Goal: Task Accomplishment & Management: Complete application form

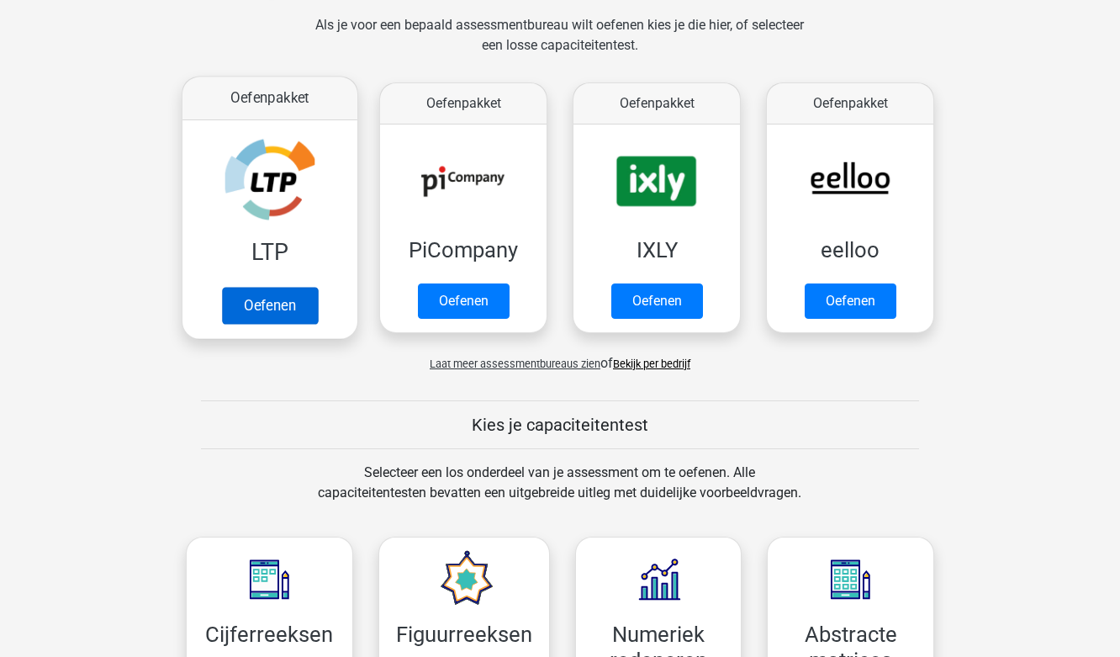
scroll to position [336, 0]
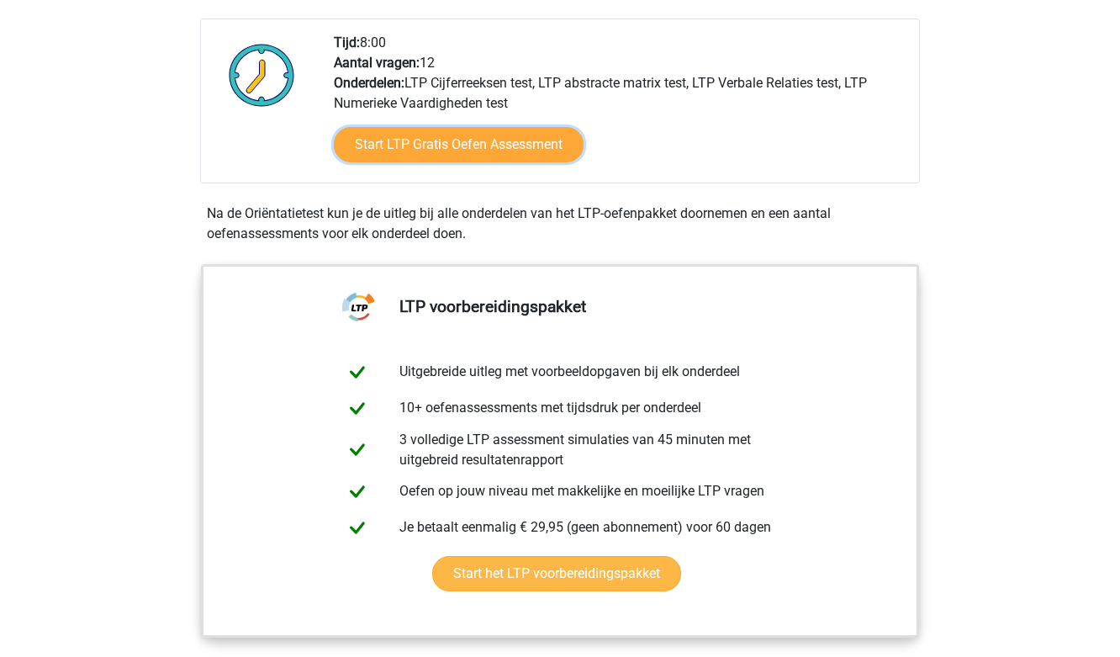
scroll to position [168, 0]
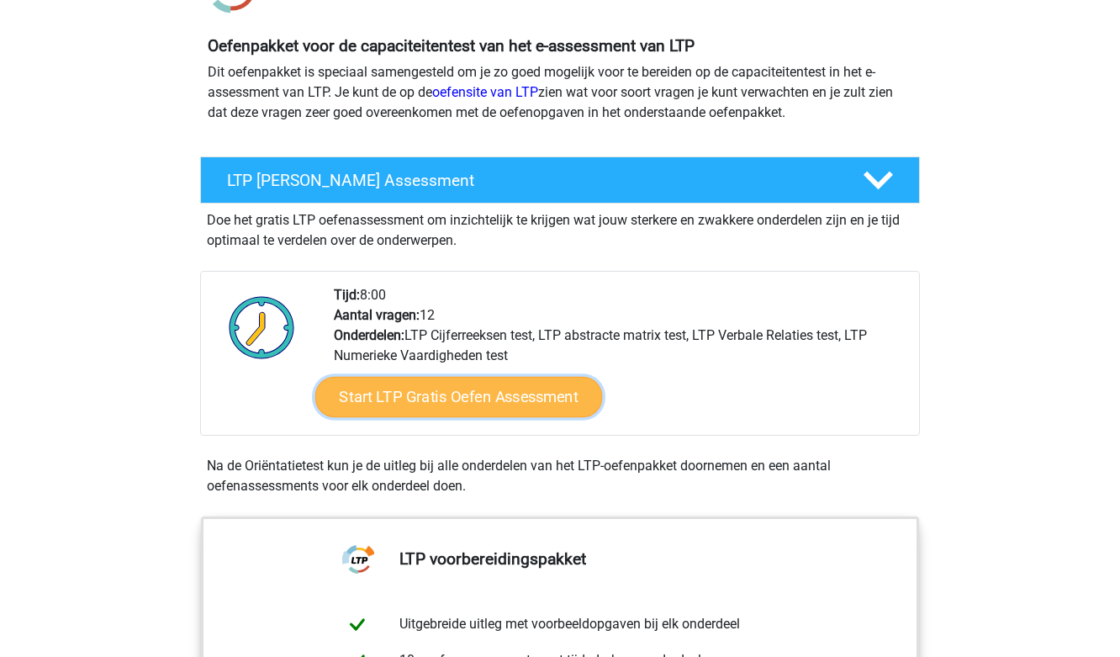
click at [434, 390] on link "Start LTP Gratis Oefen Assessment" at bounding box center [459, 397] width 288 height 40
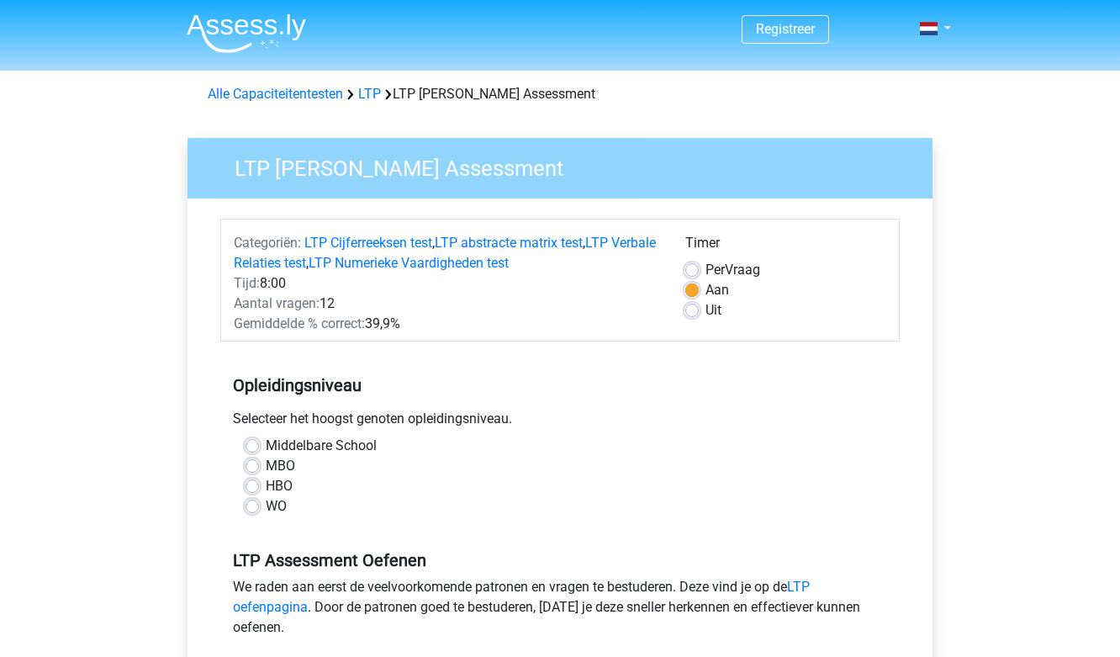
click at [266, 484] on label "HBO" at bounding box center [279, 486] width 27 height 20
click at [252, 484] on input "HBO" at bounding box center [252, 484] width 13 height 17
radio input "true"
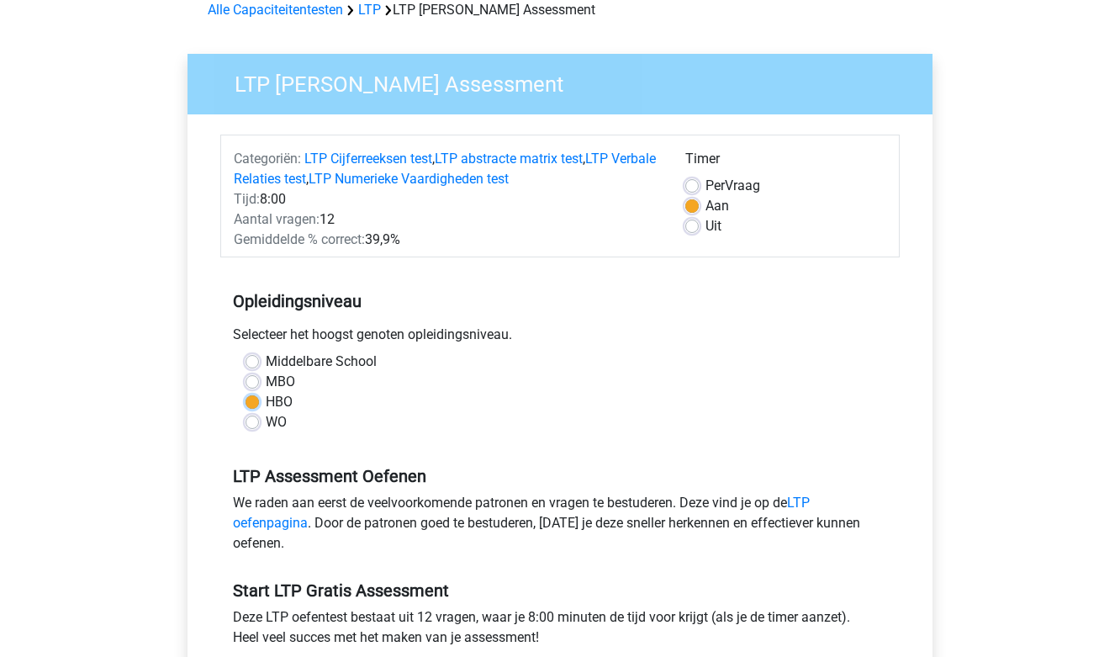
scroll to position [252, 0]
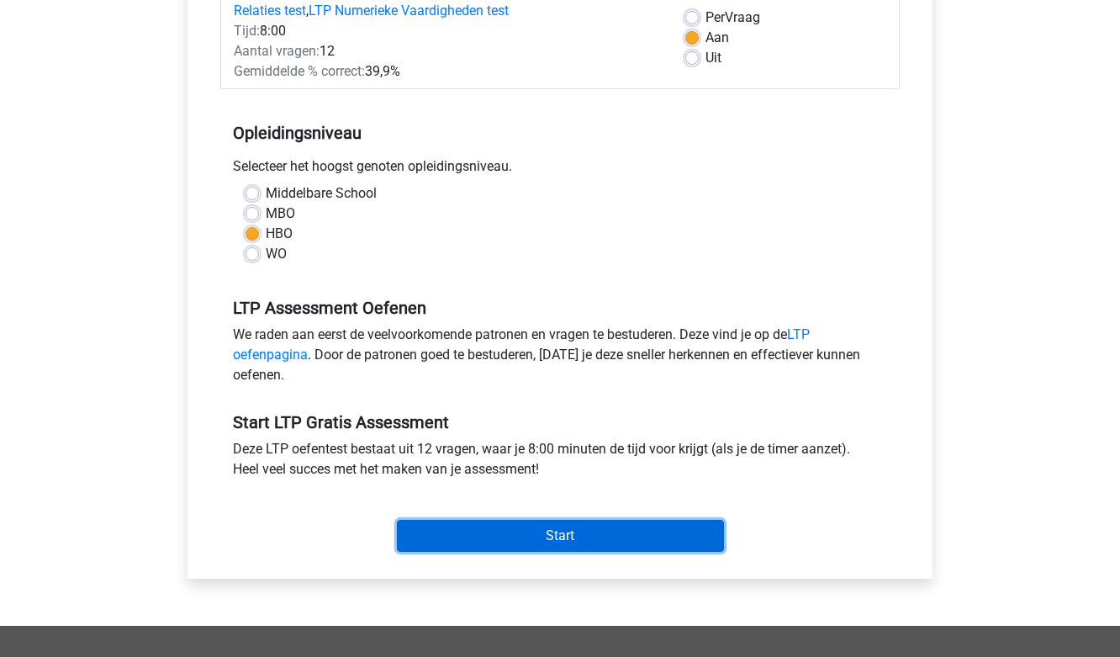
click at [588, 532] on input "Start" at bounding box center [560, 536] width 327 height 32
click at [474, 543] on input "Start" at bounding box center [560, 536] width 327 height 32
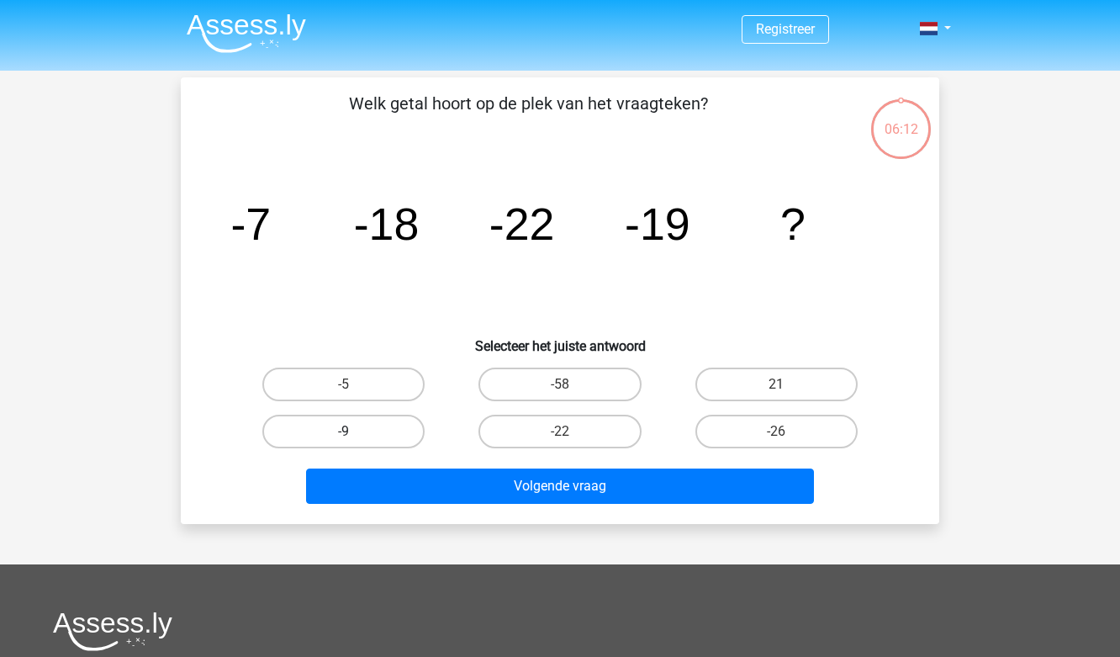
click at [372, 426] on label "-9" at bounding box center [343, 432] width 162 height 34
click at [355, 431] on input "-9" at bounding box center [349, 436] width 11 height 11
radio input "true"
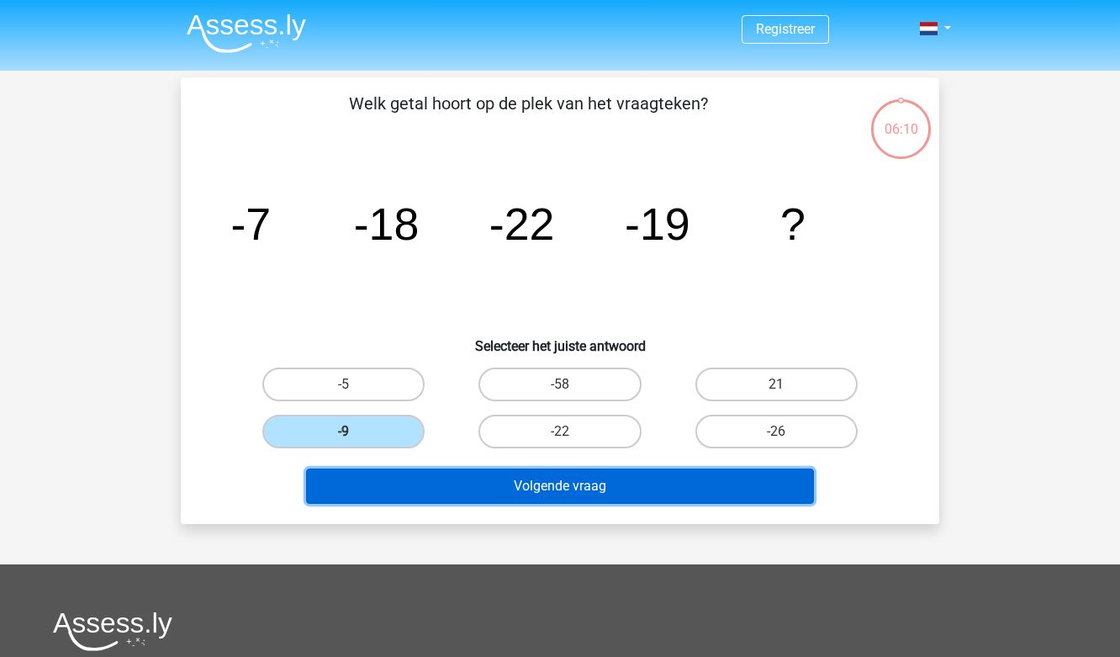
click at [517, 490] on button "Volgende vraag" at bounding box center [560, 485] width 509 height 35
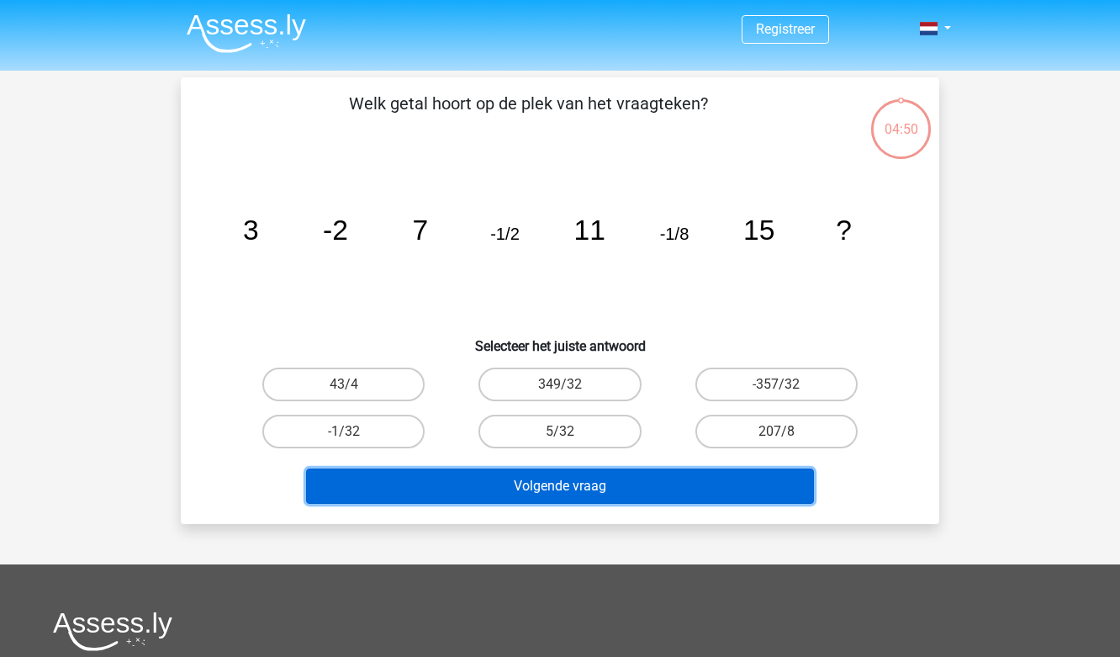
click at [527, 493] on button "Volgende vraag" at bounding box center [560, 485] width 509 height 35
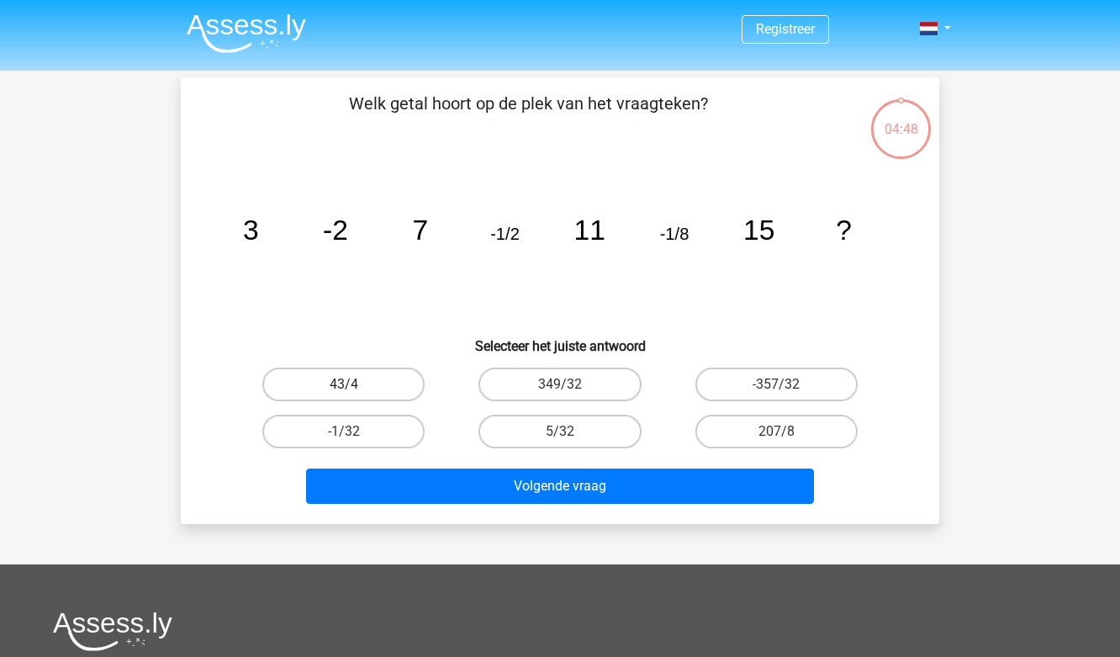
click at [385, 379] on label "43/4" at bounding box center [343, 385] width 162 height 34
click at [355, 384] on input "43/4" at bounding box center [349, 389] width 11 height 11
radio input "true"
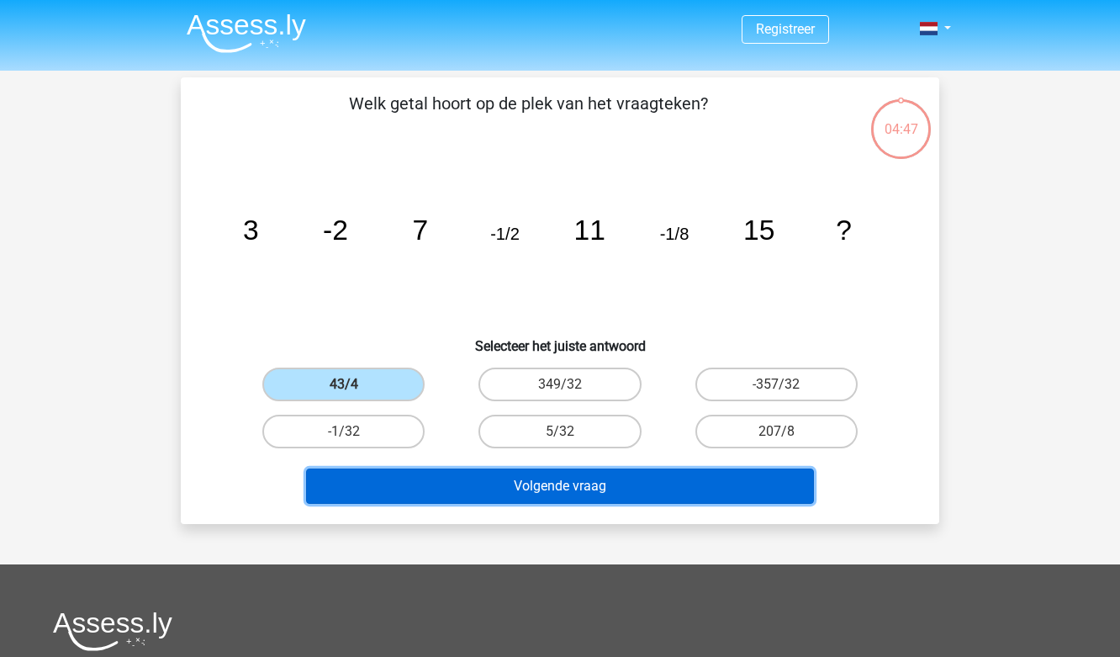
click at [490, 491] on button "Volgende vraag" at bounding box center [560, 485] width 509 height 35
click at [521, 491] on button "Volgende vraag" at bounding box center [560, 485] width 509 height 35
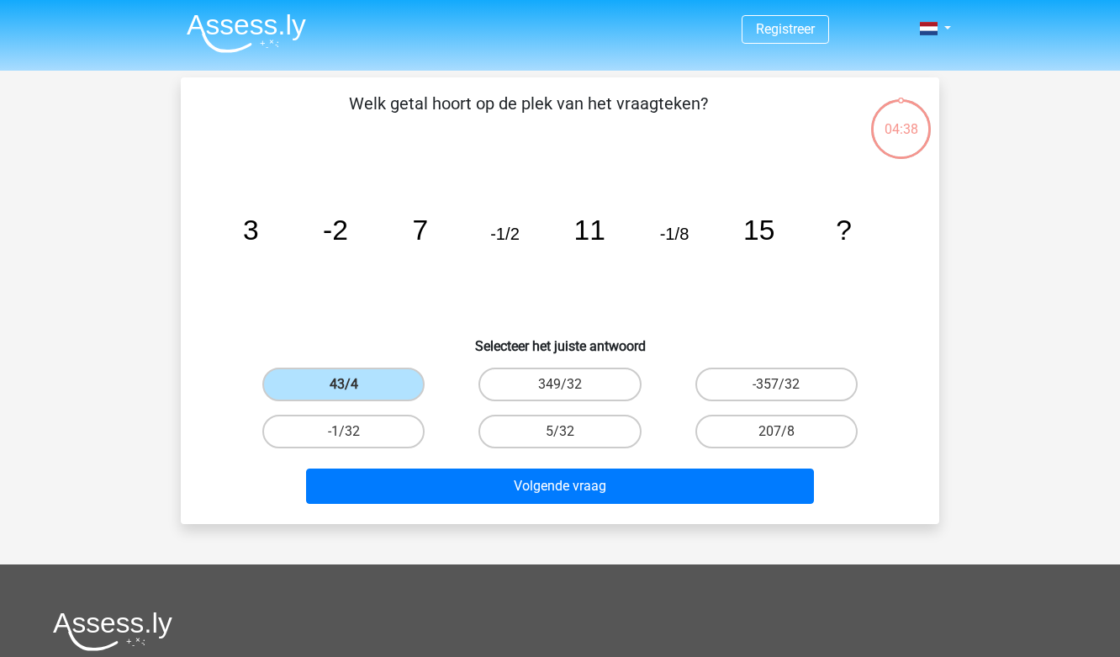
drag, startPoint x: 405, startPoint y: 310, endPoint x: 404, endPoint y: 320, distance: 10.2
click at [405, 315] on icon "image/svg+xml 3 -2 7 -1/2 11 -1/8 15 ?" at bounding box center [560, 240] width 678 height 170
